Goal: Task Accomplishment & Management: Use online tool/utility

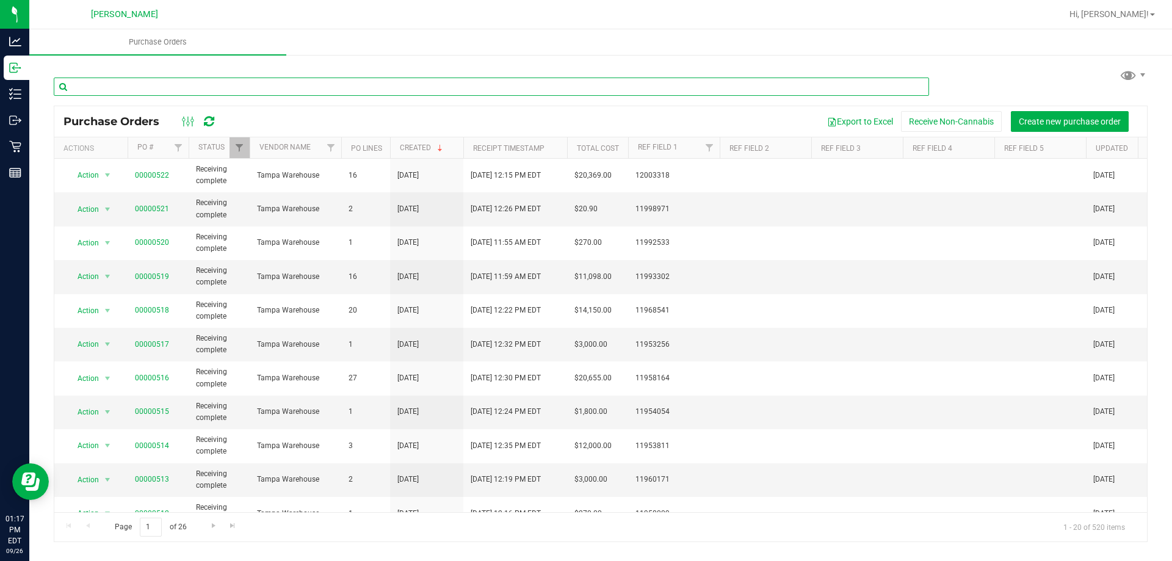
click at [156, 83] on input "text" at bounding box center [491, 87] width 875 height 18
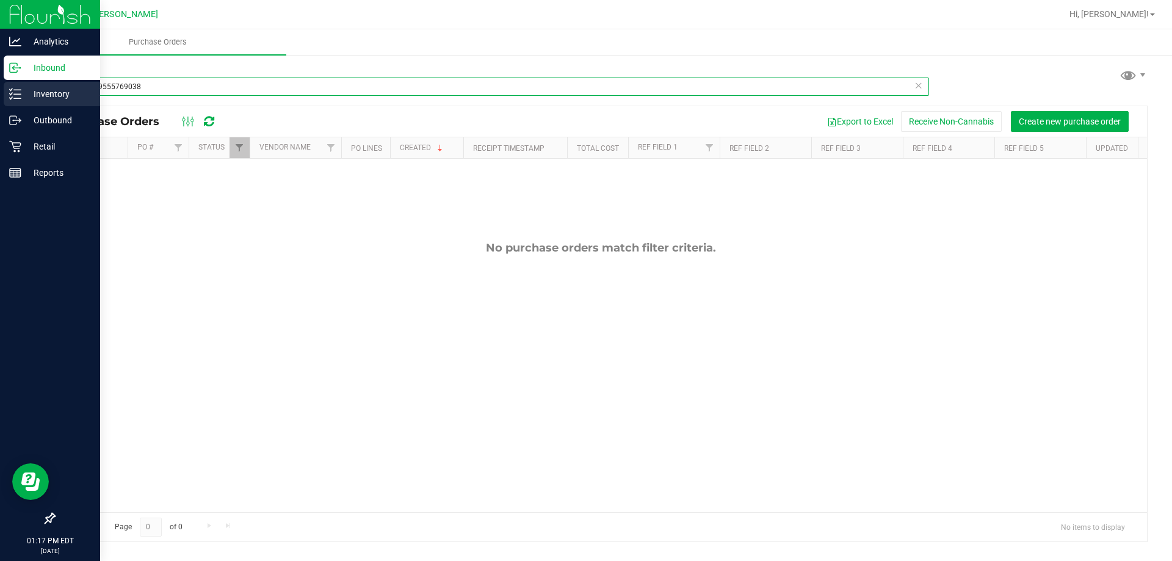
type input "5373489555769038"
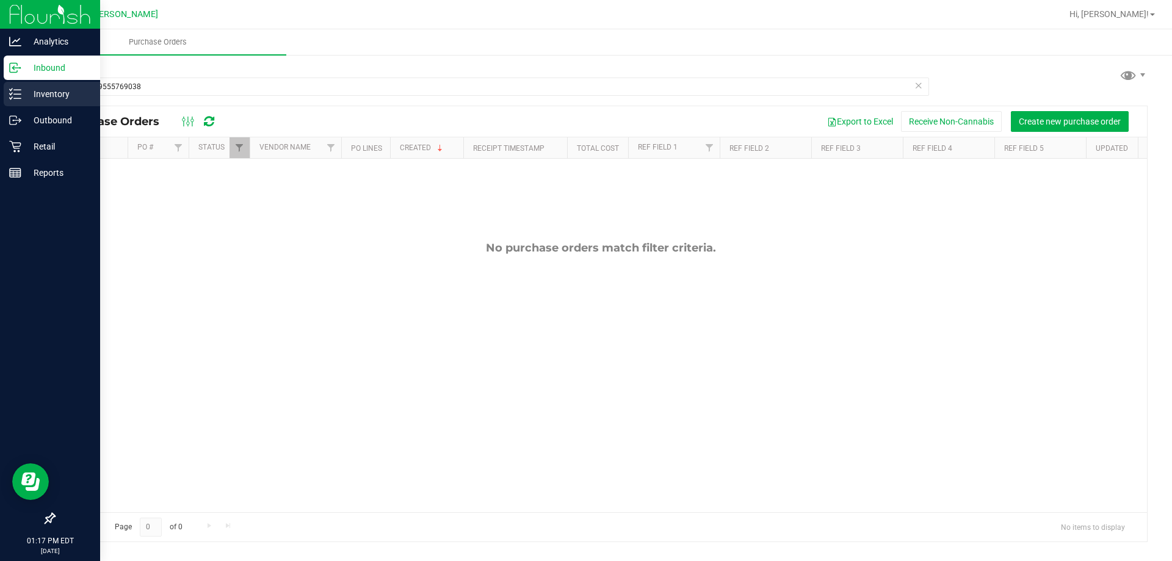
click at [16, 90] on line at bounding box center [17, 90] width 7 height 0
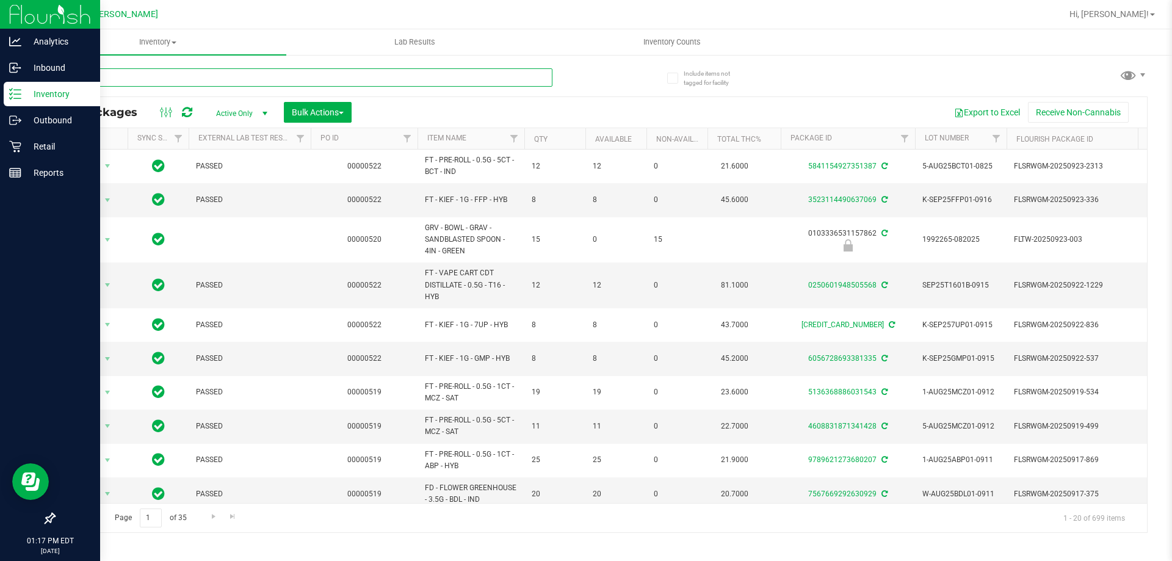
click at [106, 77] on input "text" at bounding box center [303, 77] width 499 height 18
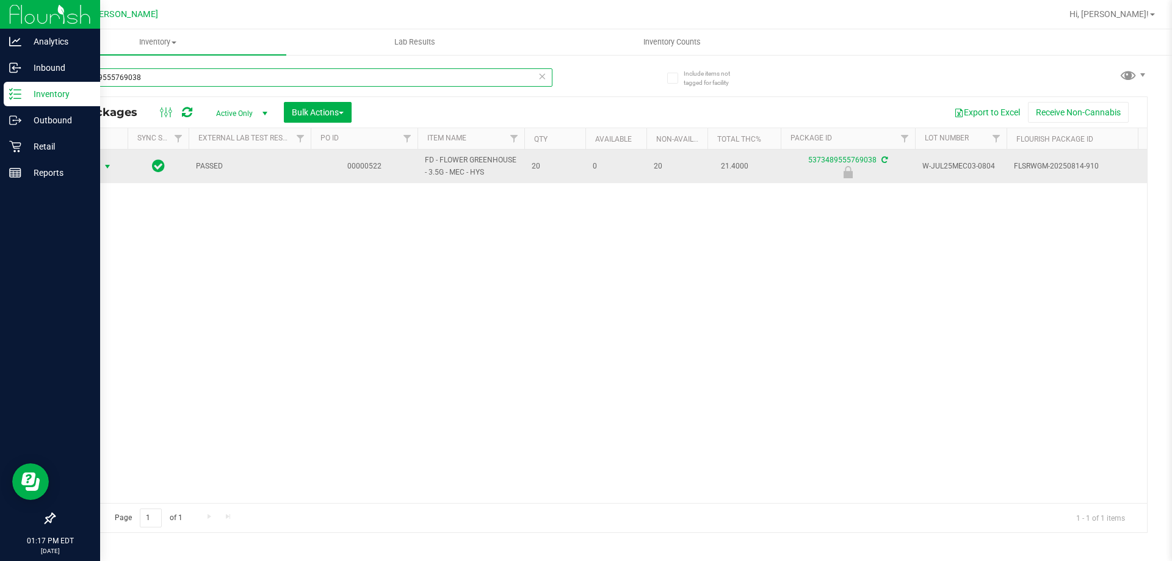
type input "5373489555769038"
click at [107, 173] on span "select" at bounding box center [107, 166] width 15 height 17
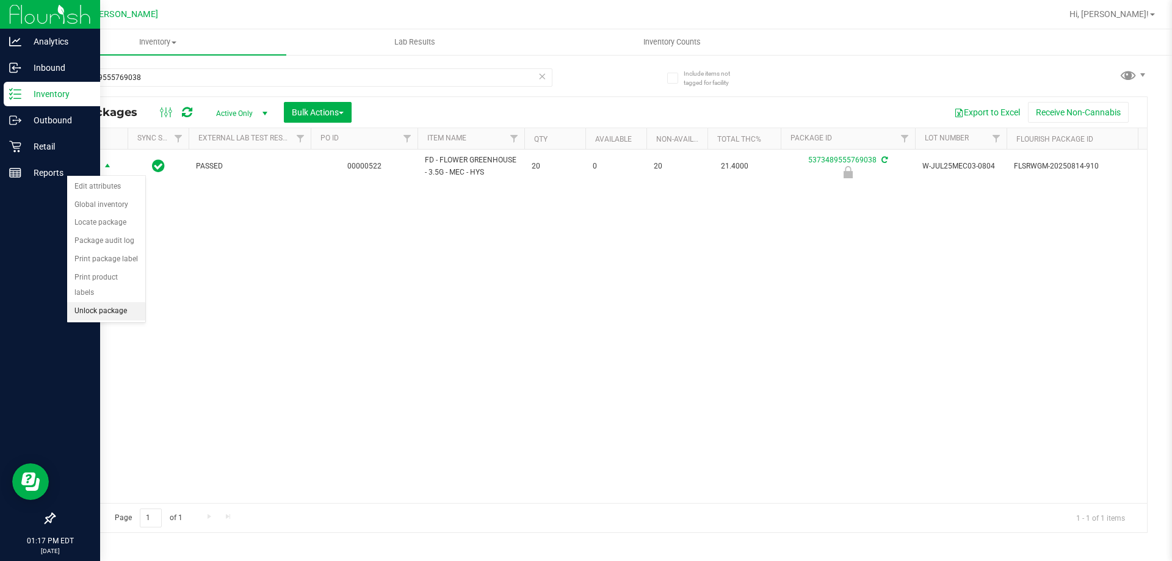
click at [119, 302] on li "Unlock package" at bounding box center [106, 311] width 78 height 18
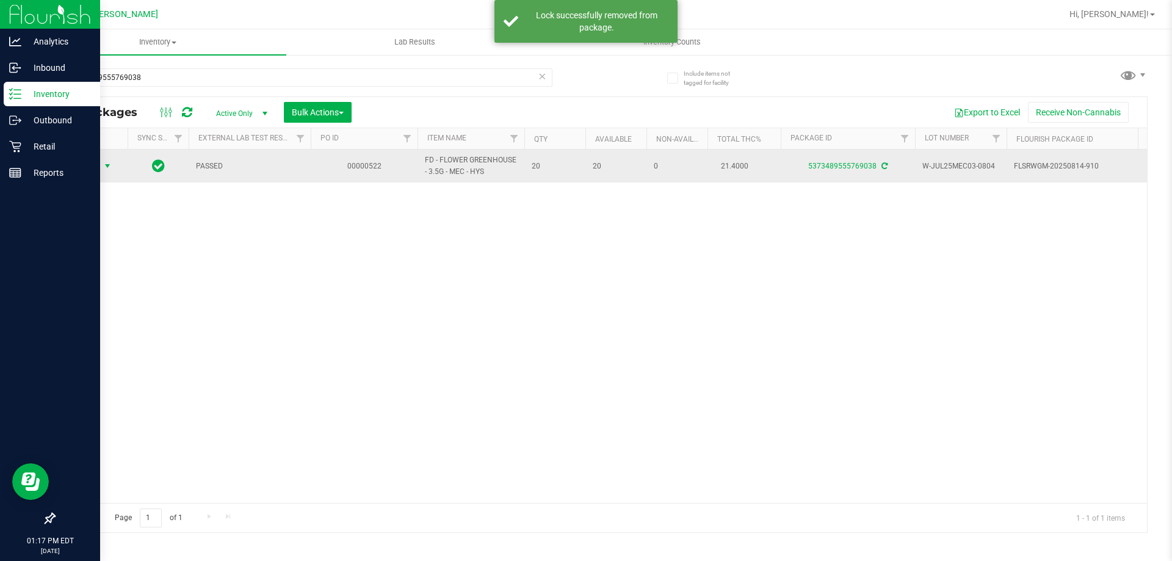
click at [111, 164] on span "select" at bounding box center [108, 166] width 10 height 10
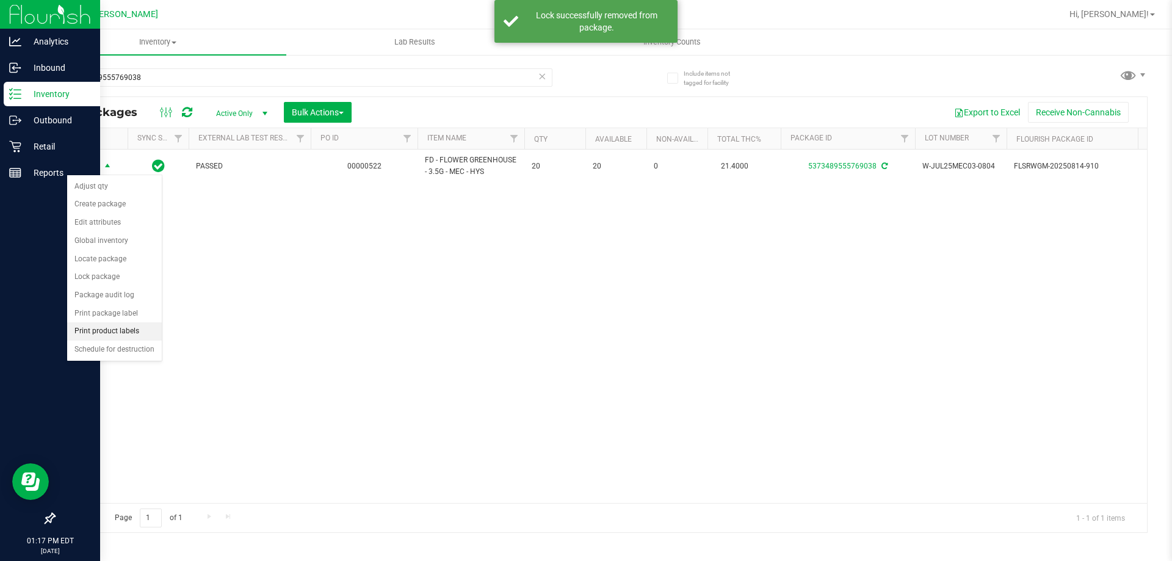
click at [138, 333] on li "Print product labels" at bounding box center [114, 331] width 95 height 18
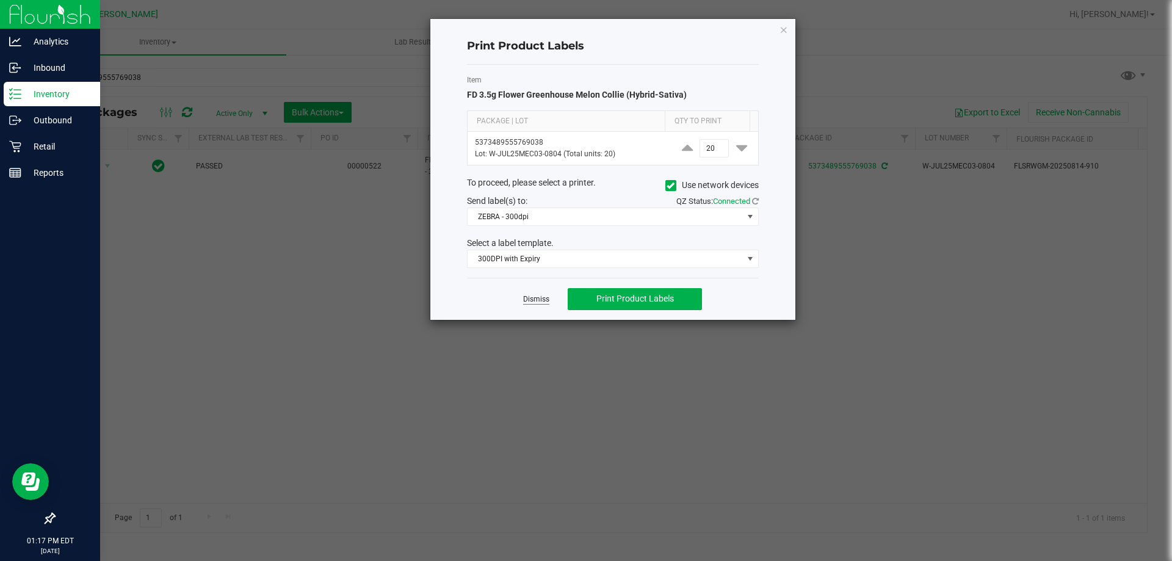
click at [531, 297] on link "Dismiss" at bounding box center [536, 299] width 26 height 10
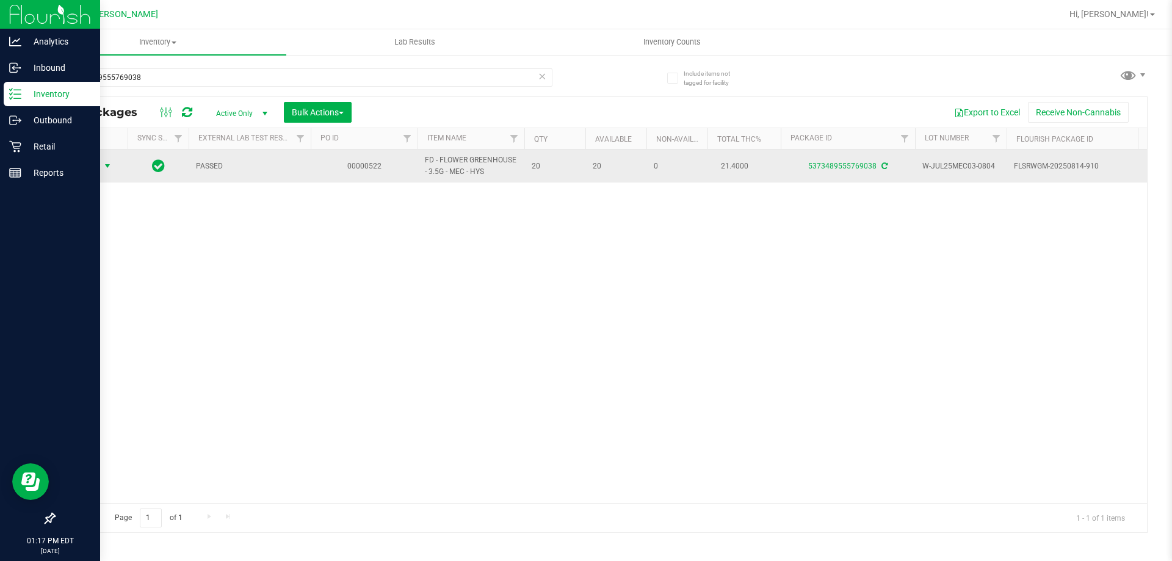
click at [90, 167] on span "Action" at bounding box center [83, 166] width 33 height 17
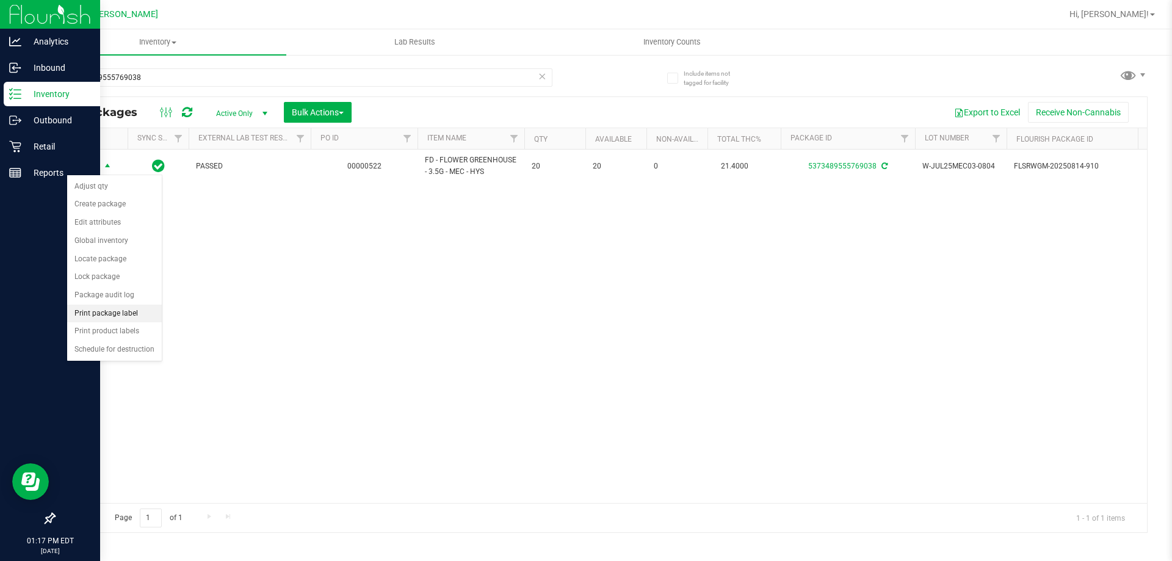
click at [83, 312] on li "Print package label" at bounding box center [114, 314] width 95 height 18
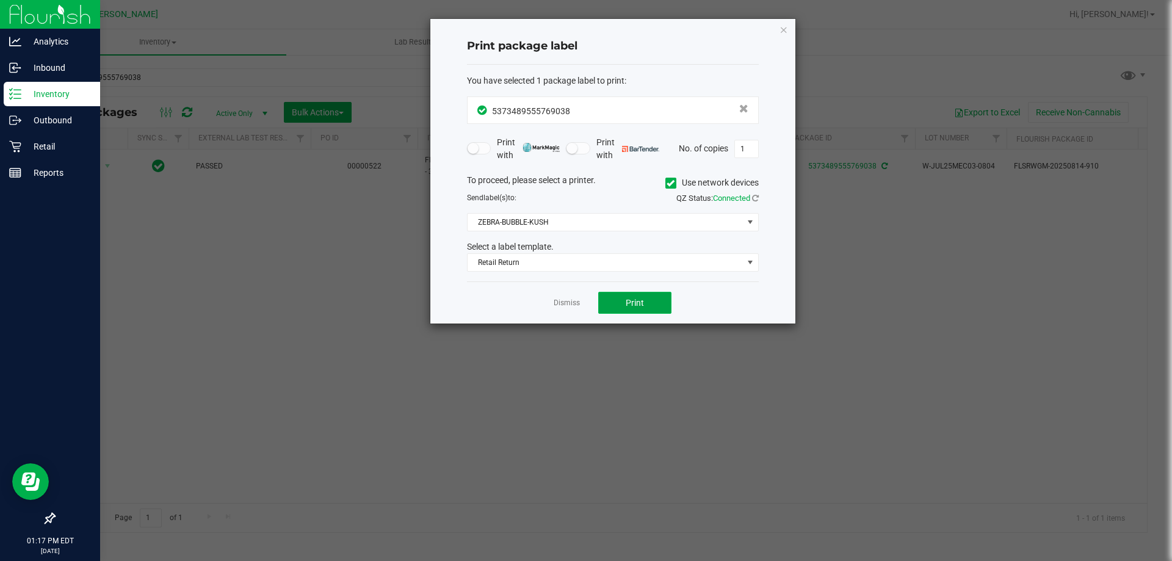
click at [639, 297] on button "Print" at bounding box center [634, 303] width 73 height 22
click at [573, 306] on link "Dismiss" at bounding box center [567, 303] width 26 height 10
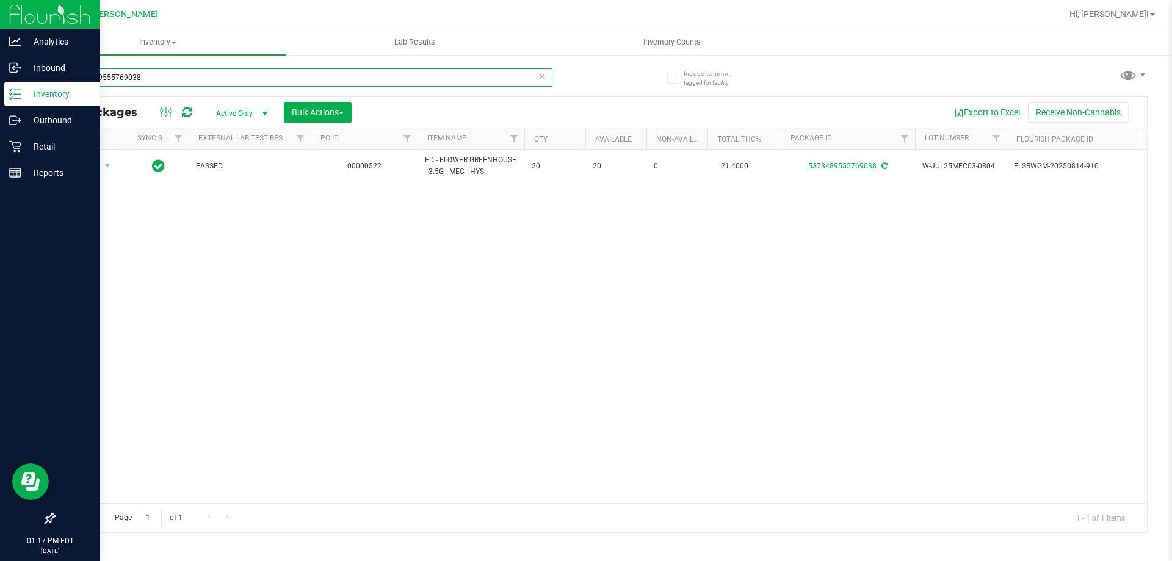
click at [277, 85] on input "5373489555769038" at bounding box center [303, 77] width 499 height 18
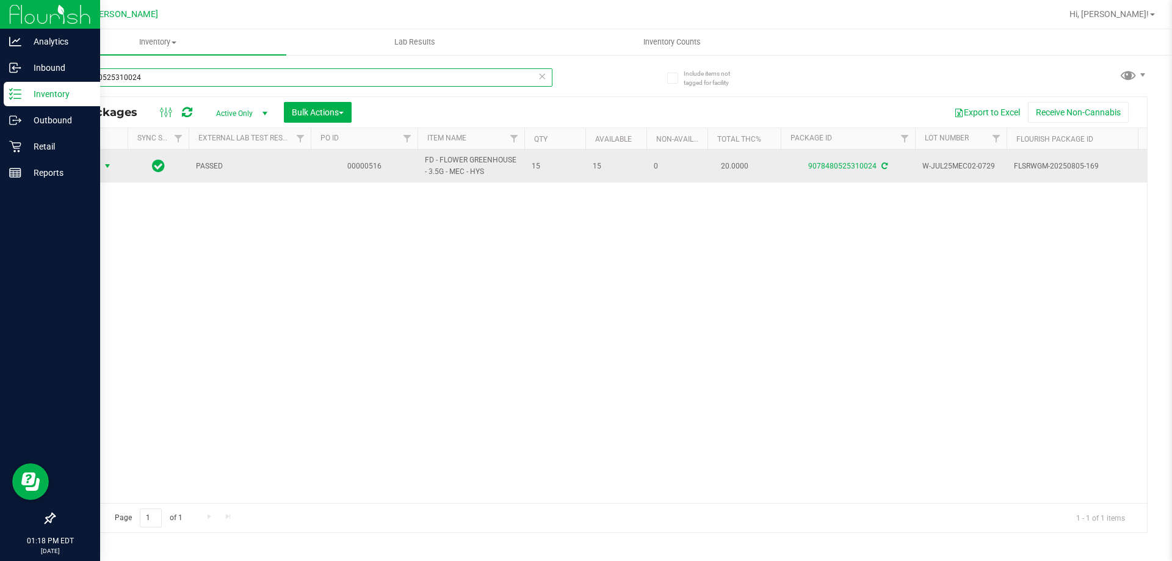
type input "9078480525310024"
click at [104, 168] on span "select" at bounding box center [108, 166] width 10 height 10
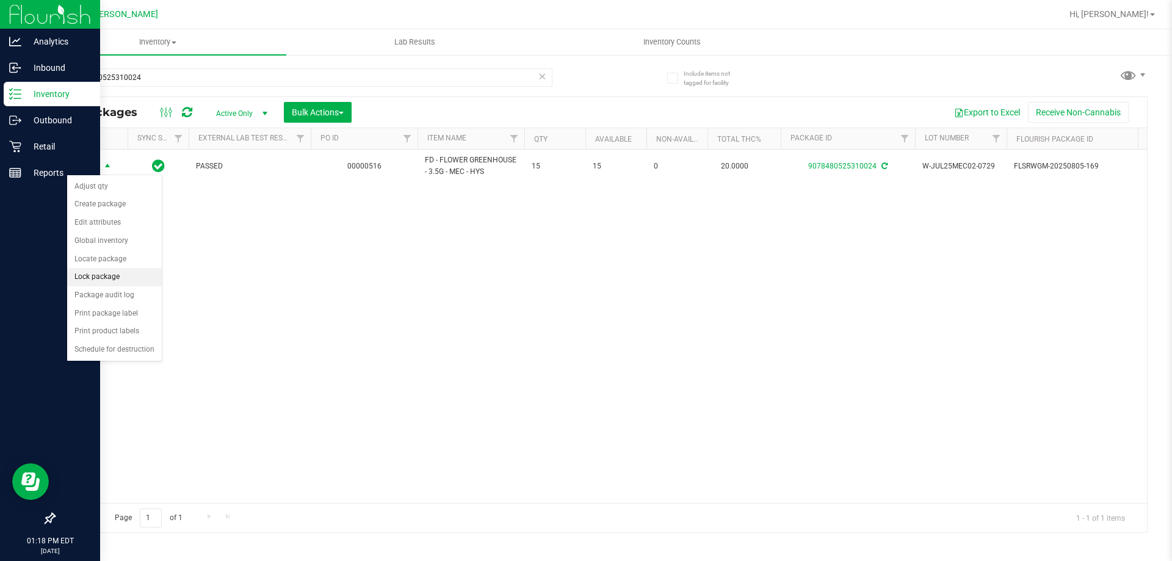
click at [98, 278] on li "Lock package" at bounding box center [114, 277] width 95 height 18
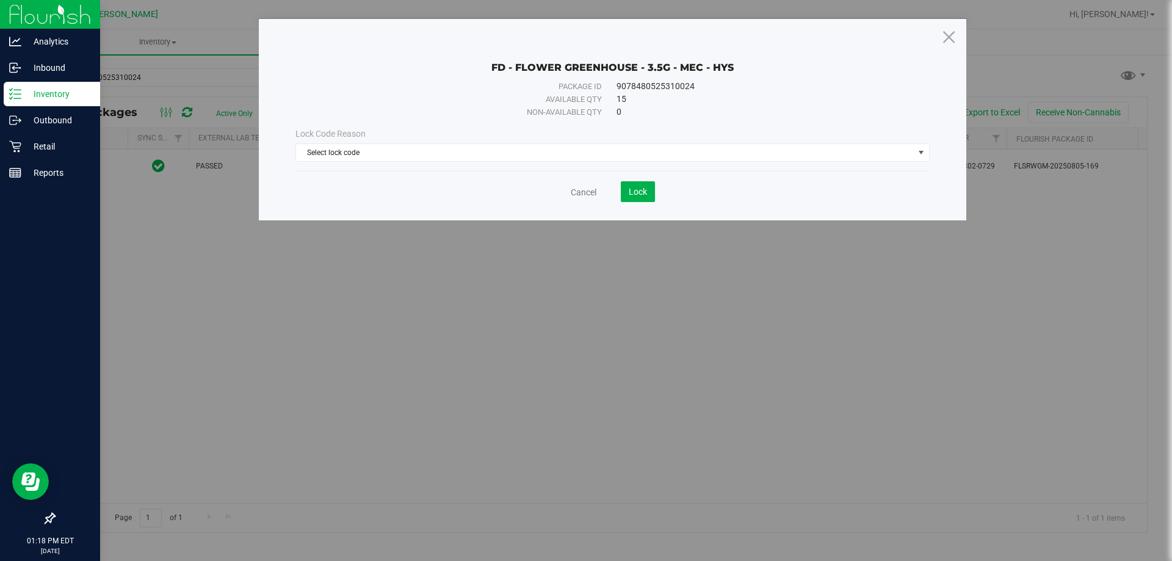
click at [534, 143] on div "Lock Code Reason Select lock code Select lock code Newly Received Administrativ…" at bounding box center [612, 145] width 653 height 34
click at [526, 159] on span "Select lock code" at bounding box center [605, 152] width 618 height 17
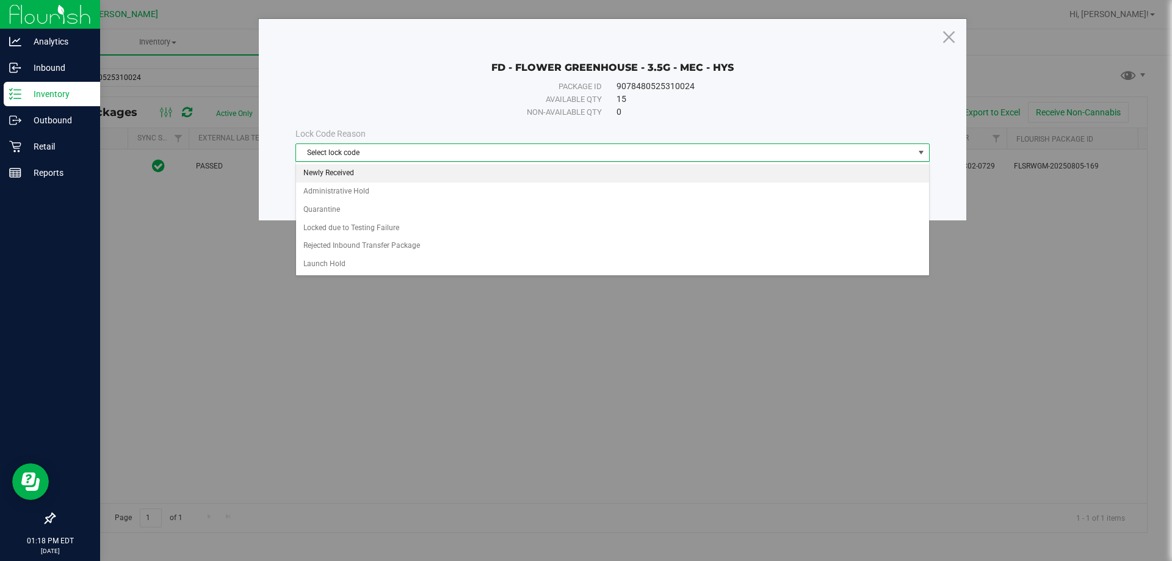
click at [496, 178] on li "Newly Received" at bounding box center [612, 173] width 633 height 18
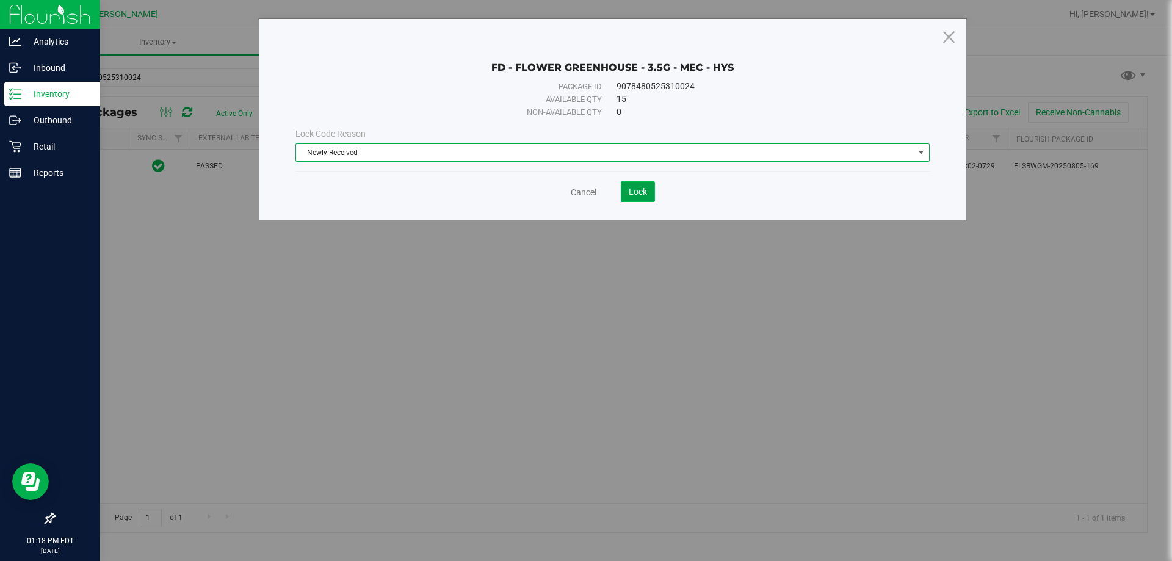
click at [631, 186] on button "Lock" at bounding box center [638, 191] width 34 height 21
